Goal: Information Seeking & Learning: Learn about a topic

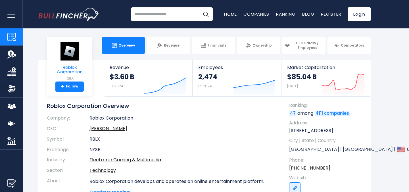
click at [74, 66] on span "Roblox Corporation" at bounding box center [69, 69] width 36 height 9
click at [172, 9] on input "search" at bounding box center [172, 14] width 82 height 14
click at [167, 15] on input "search" at bounding box center [172, 14] width 82 height 14
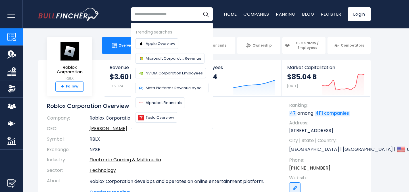
click at [74, 85] on link "+ Follow" at bounding box center [69, 87] width 28 height 10
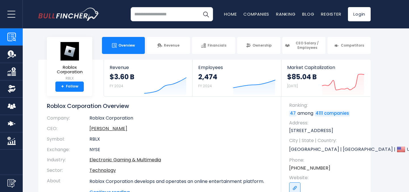
click at [67, 51] on div "Overview Revenue Financials Ownership CEO Salary / Employees" at bounding box center [204, 45] width 333 height 17
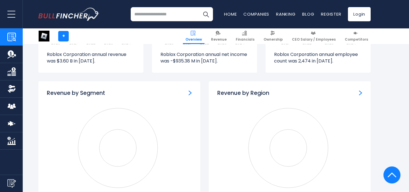
scroll to position [484, 0]
